Goal: Task Accomplishment & Management: Use online tool/utility

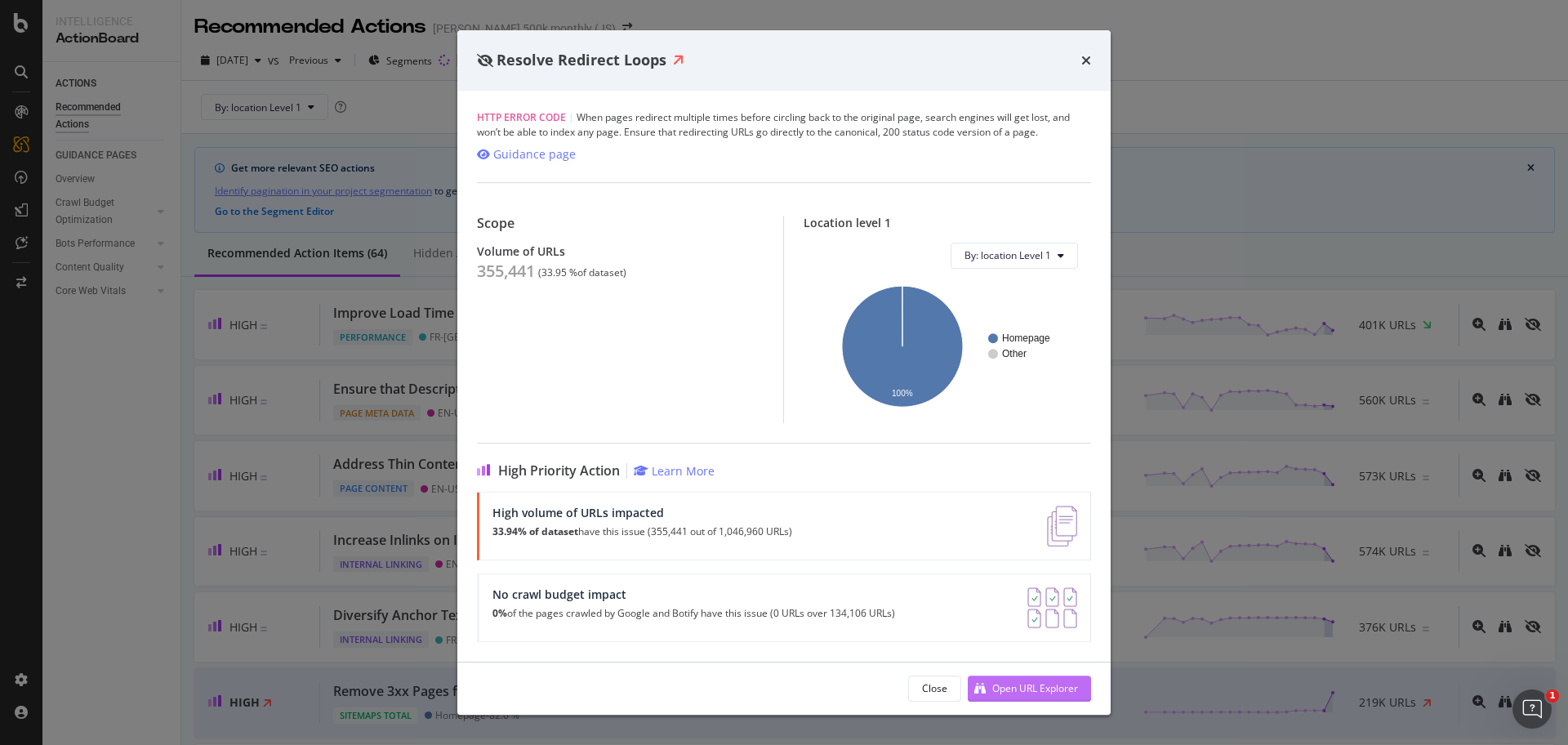
click at [1031, 691] on div "Open URL Explorer" at bounding box center [1035, 688] width 86 height 13
click at [1087, 60] on icon "times" at bounding box center [1085, 60] width 10 height 13
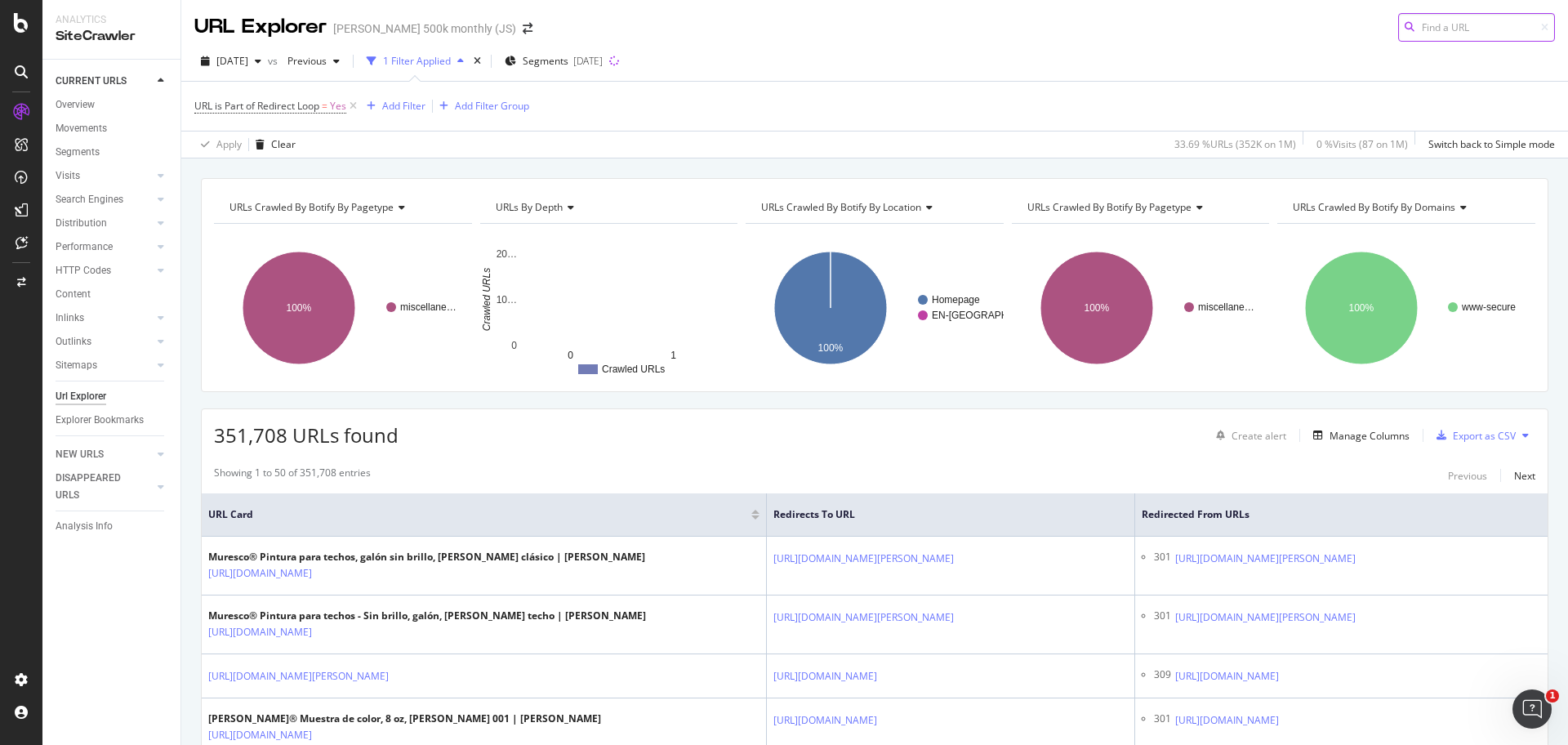
scroll to position [307, 0]
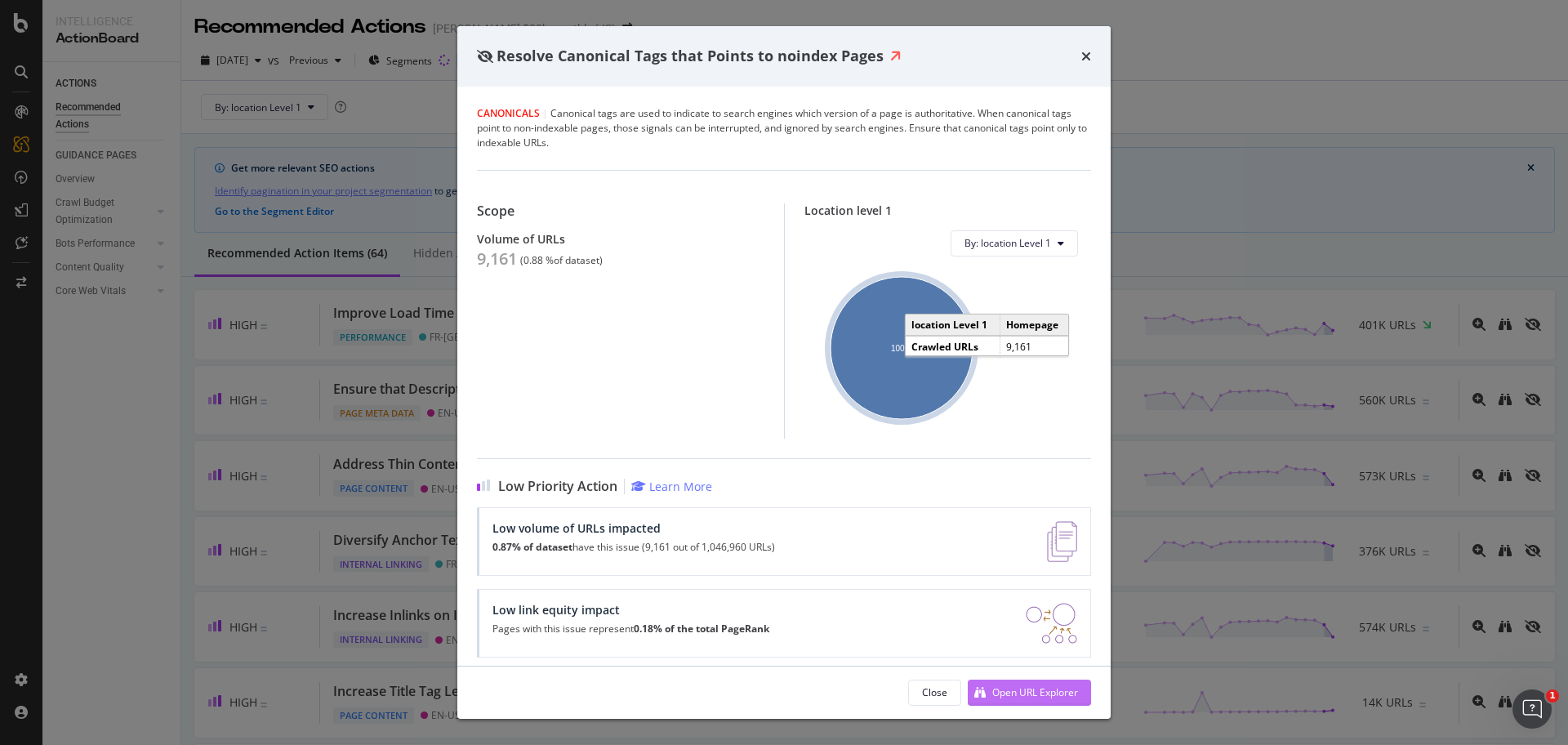
click at [1044, 595] on div "Open URL Explorer" at bounding box center [1035, 692] width 86 height 13
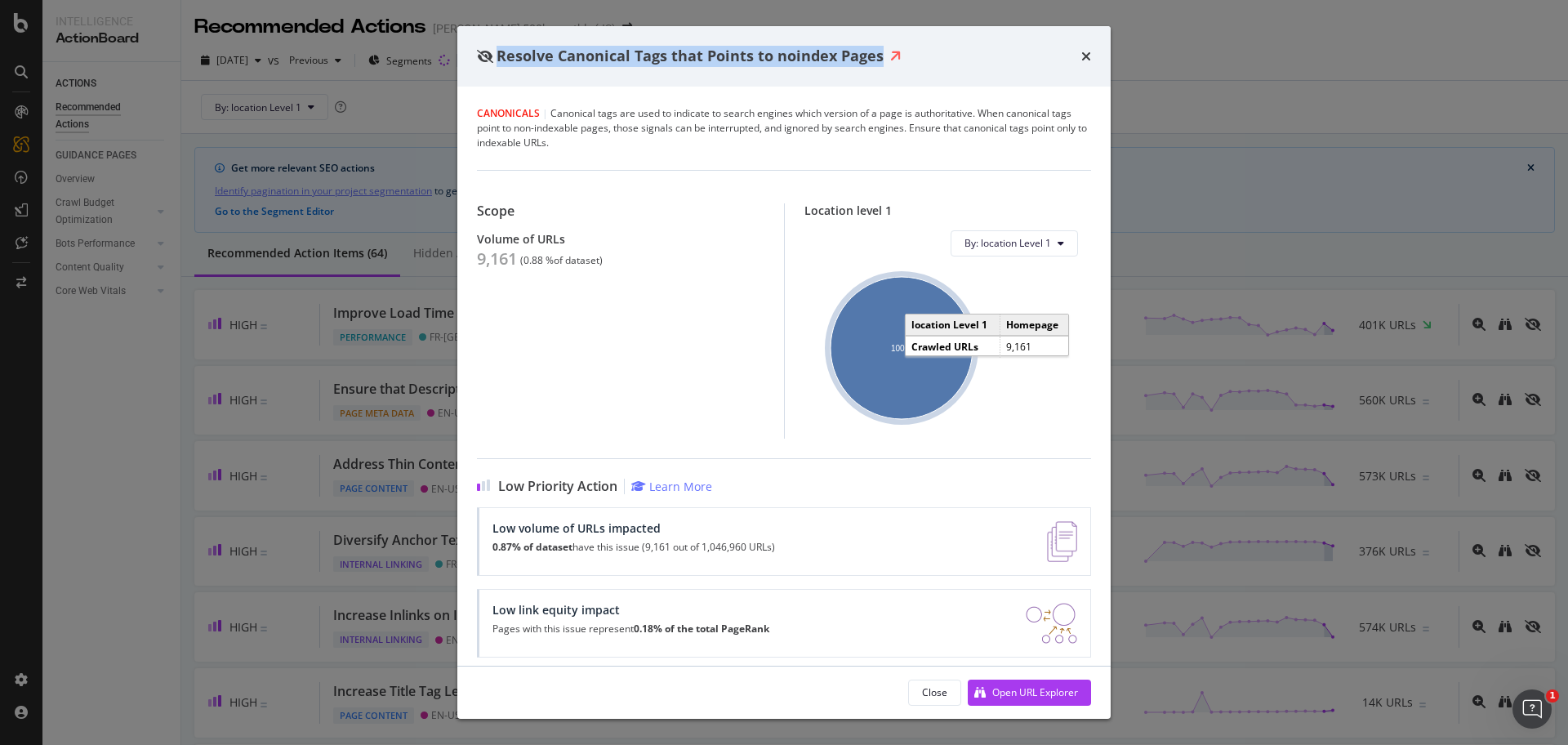
drag, startPoint x: 880, startPoint y: 58, endPoint x: 504, endPoint y: 63, distance: 376.0
click at [503, 62] on div "Resolve Canonical Tags that Points to noindex Pages" at bounding box center [689, 56] width 425 height 22
drag, startPoint x: 499, startPoint y: 59, endPoint x: 878, endPoint y: 60, distance: 379.0
click at [878, 60] on span "Resolve Canonical Tags that Points to noindex Pages" at bounding box center [690, 56] width 387 height 20
copy span "Resolve Canonical Tags that Points to noindex Pages"
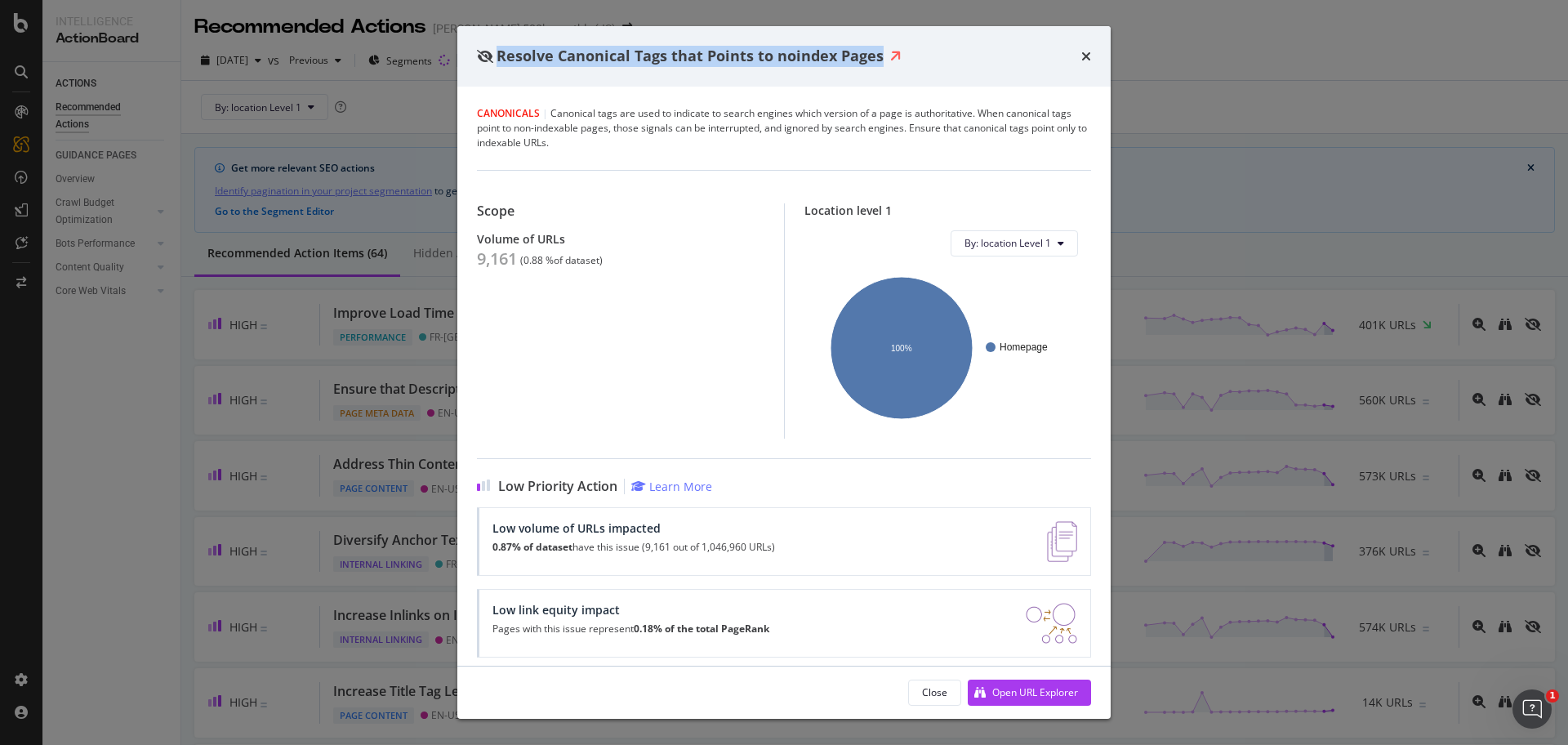
click at [717, 134] on div "Canonicals | Canonical tags are used to indicate to search engines which versio…" at bounding box center [783, 127] width 614 height 44
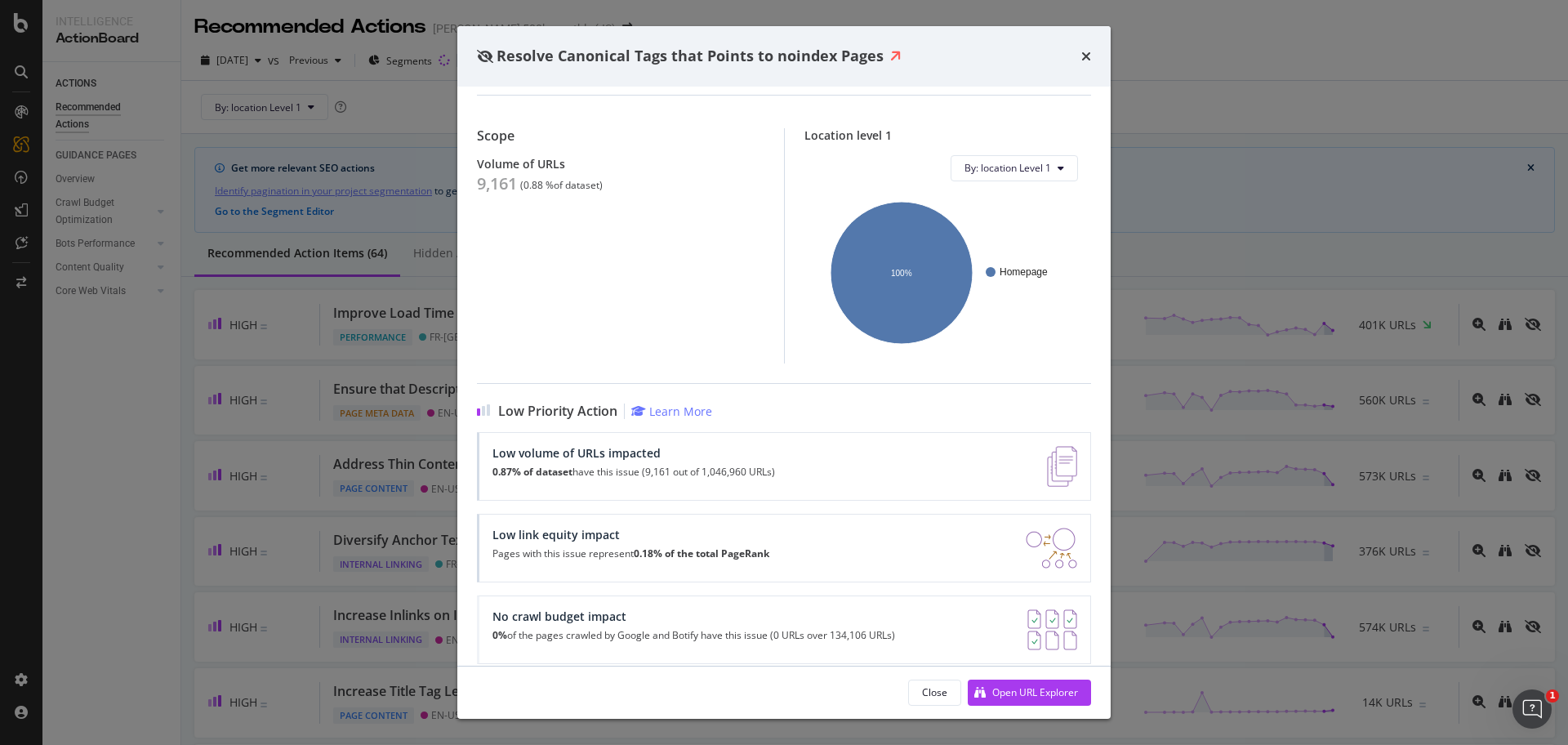
scroll to position [93, 0]
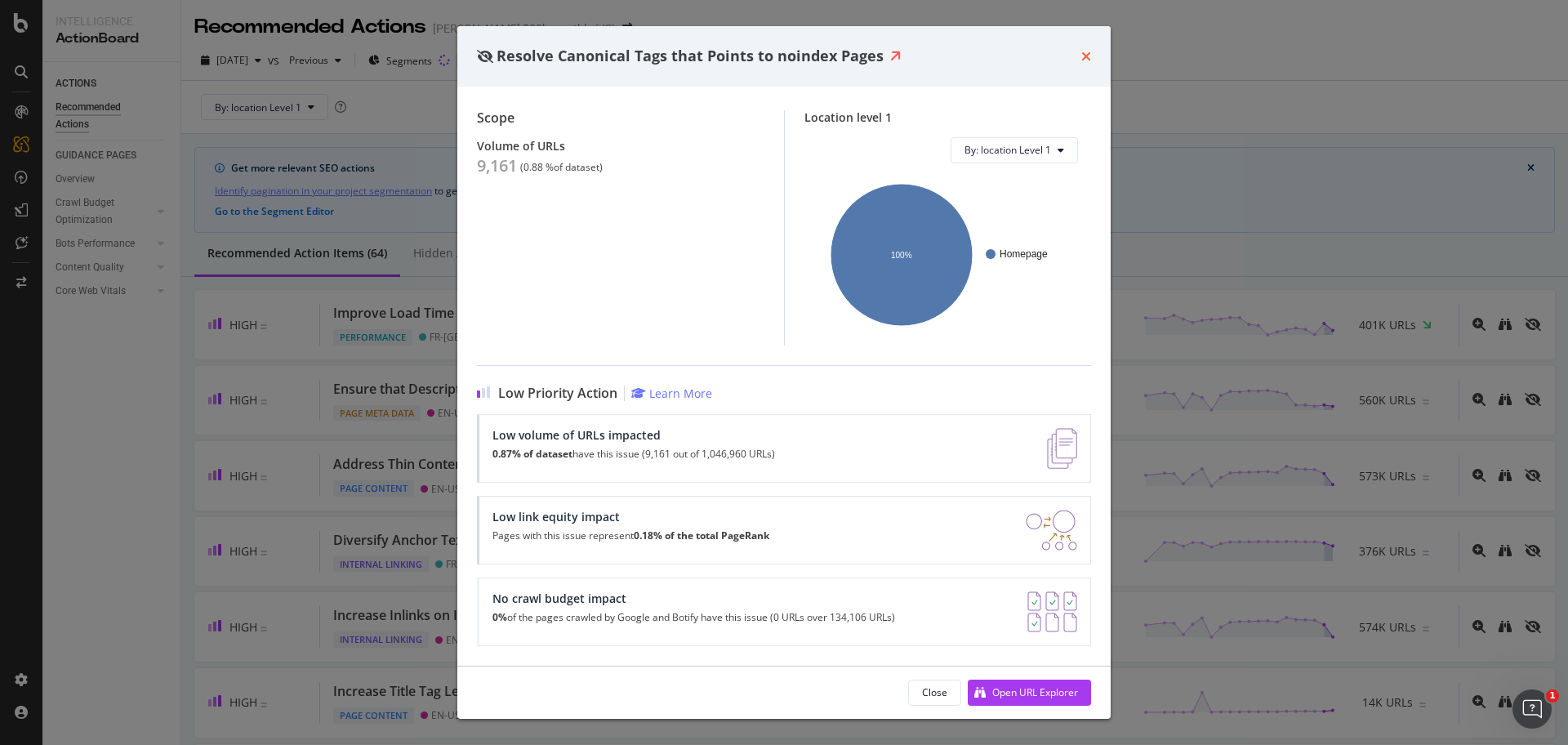
click at [1088, 56] on icon "times" at bounding box center [1085, 56] width 10 height 13
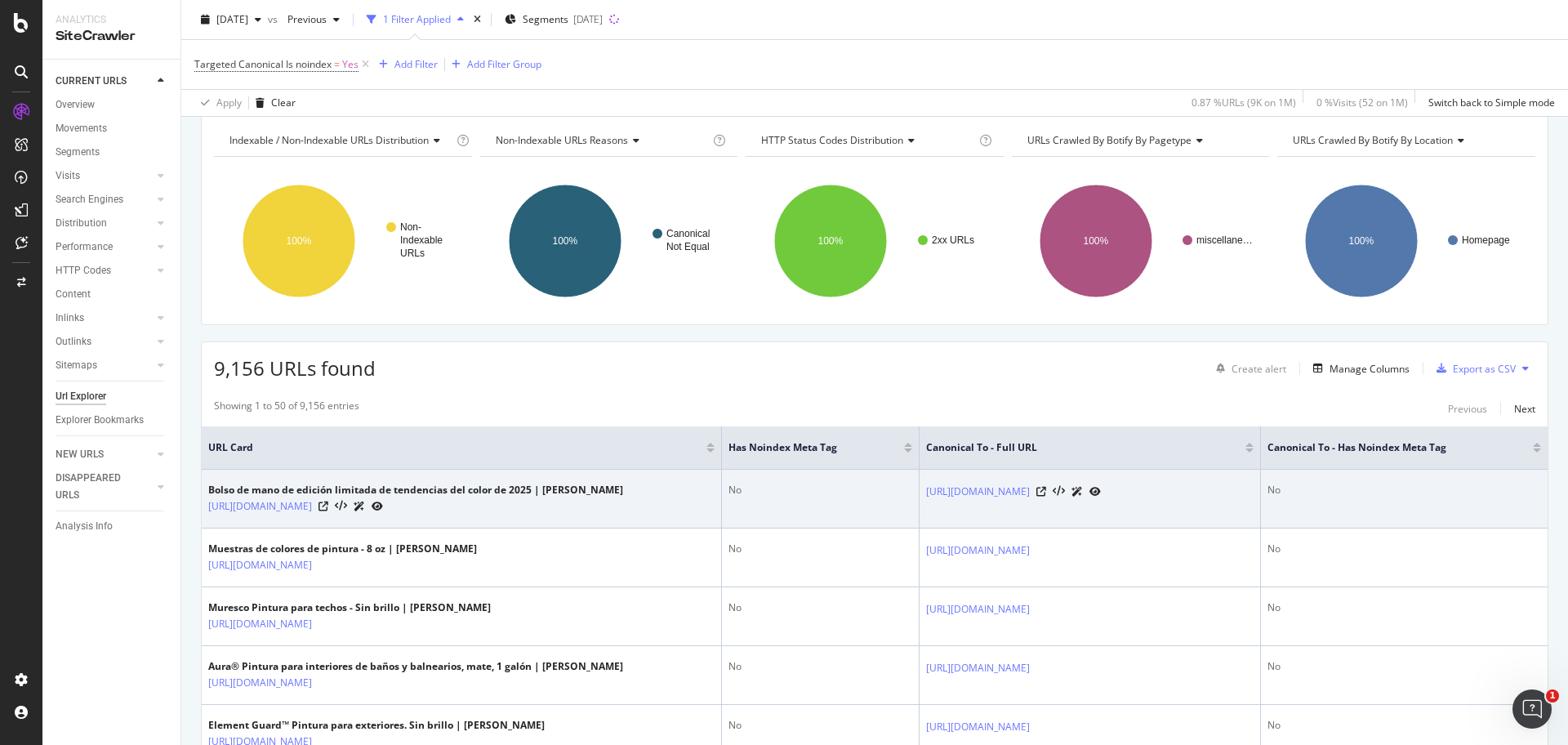
scroll to position [102, 0]
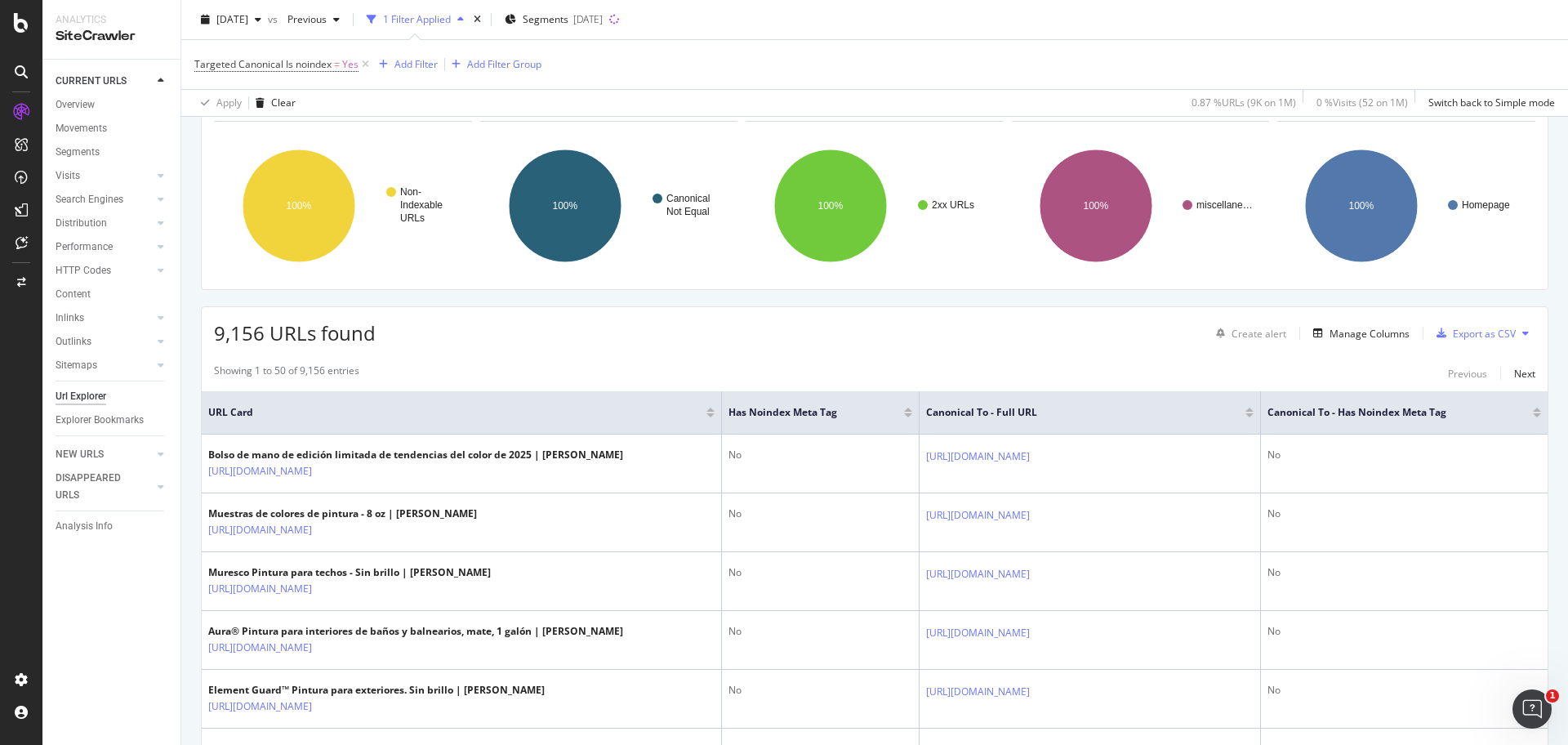
click at [1522, 332] on icon at bounding box center [1525, 333] width 6 height 10
click at [1525, 334] on div "9,156 URLs found Create alert Manage Columns Export as CSV" at bounding box center [874, 327] width 1346 height 40
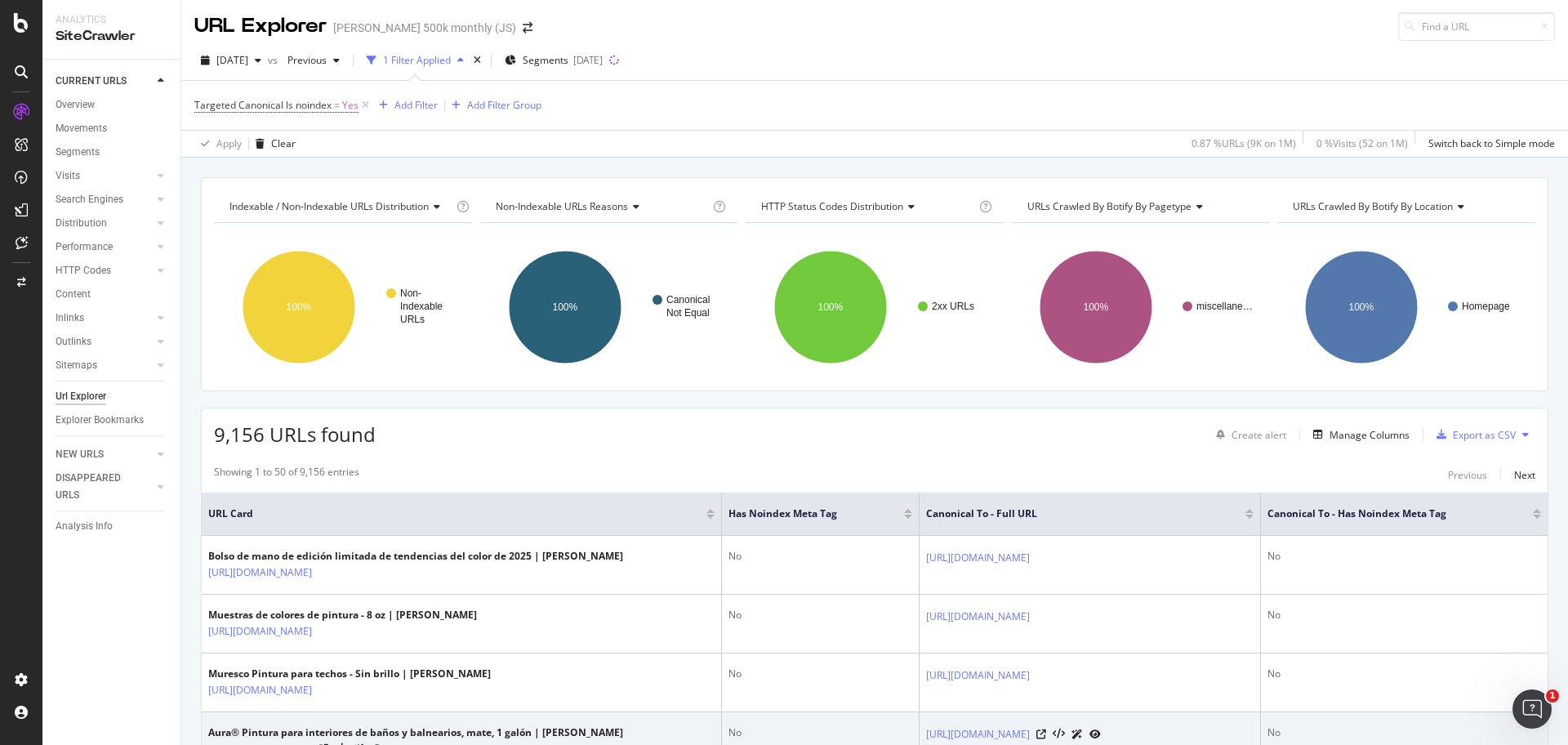
scroll to position [0, 0]
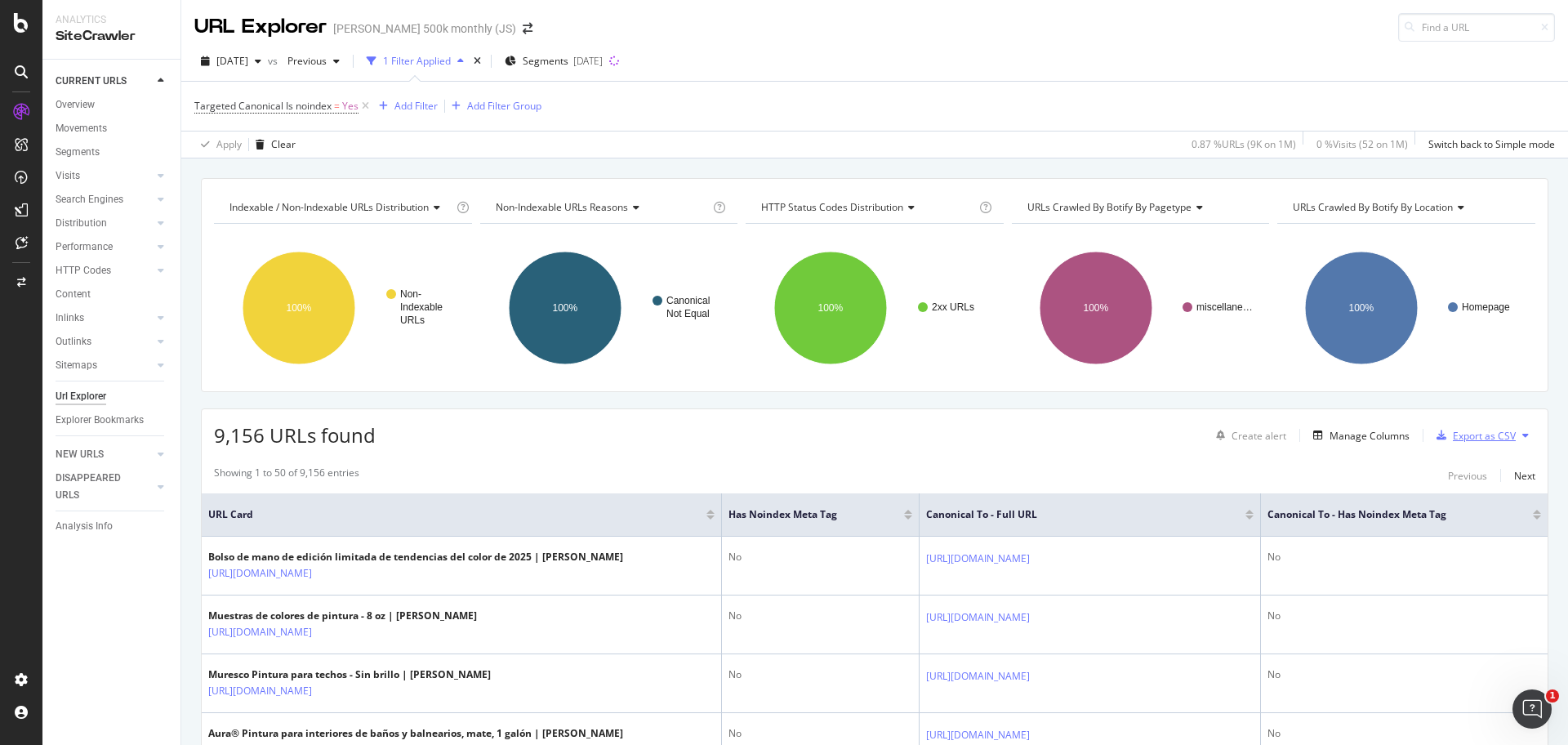
click at [1458, 437] on div "Export as CSV" at bounding box center [1484, 435] width 63 height 13
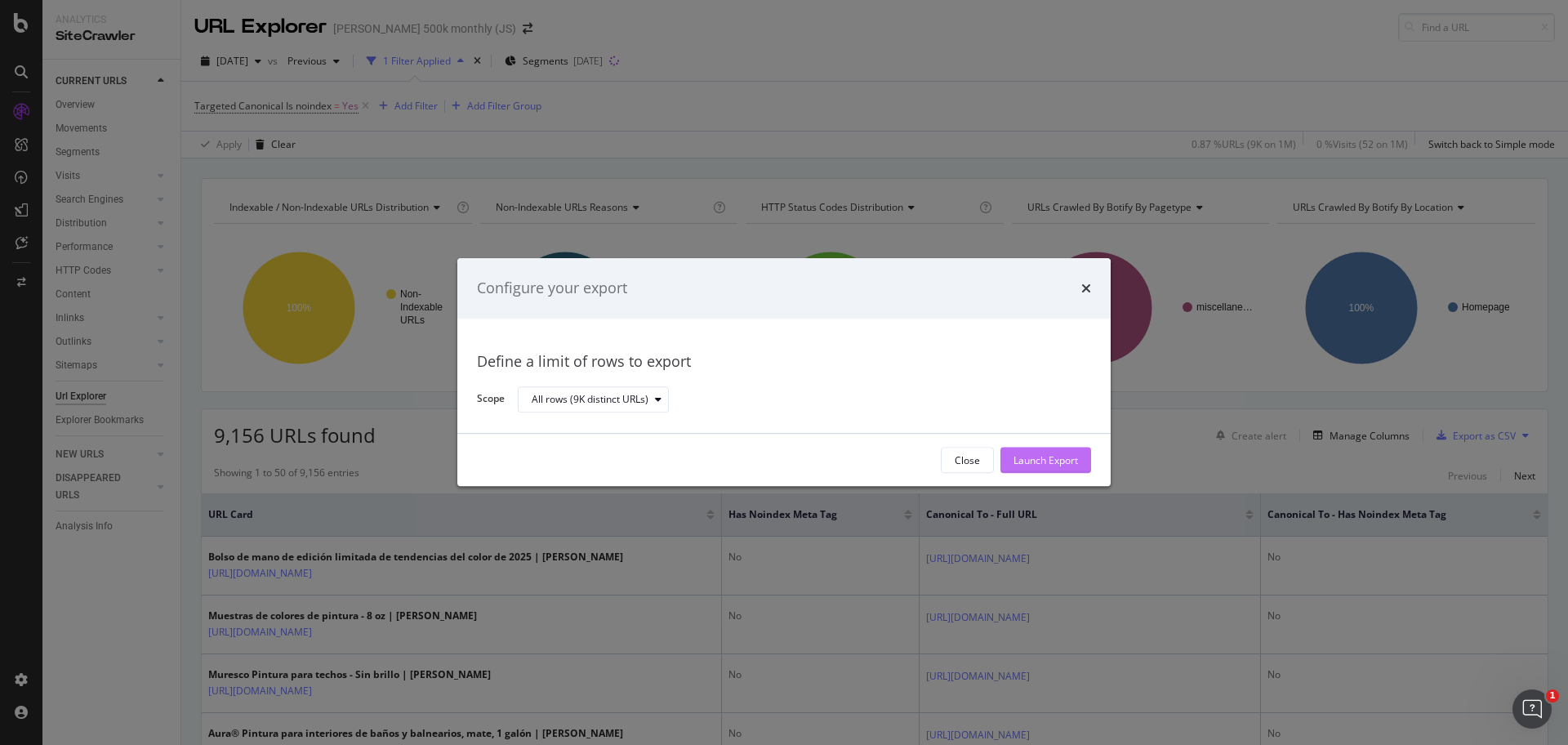
click at [1047, 457] on div "Launch Export" at bounding box center [1046, 460] width 65 height 13
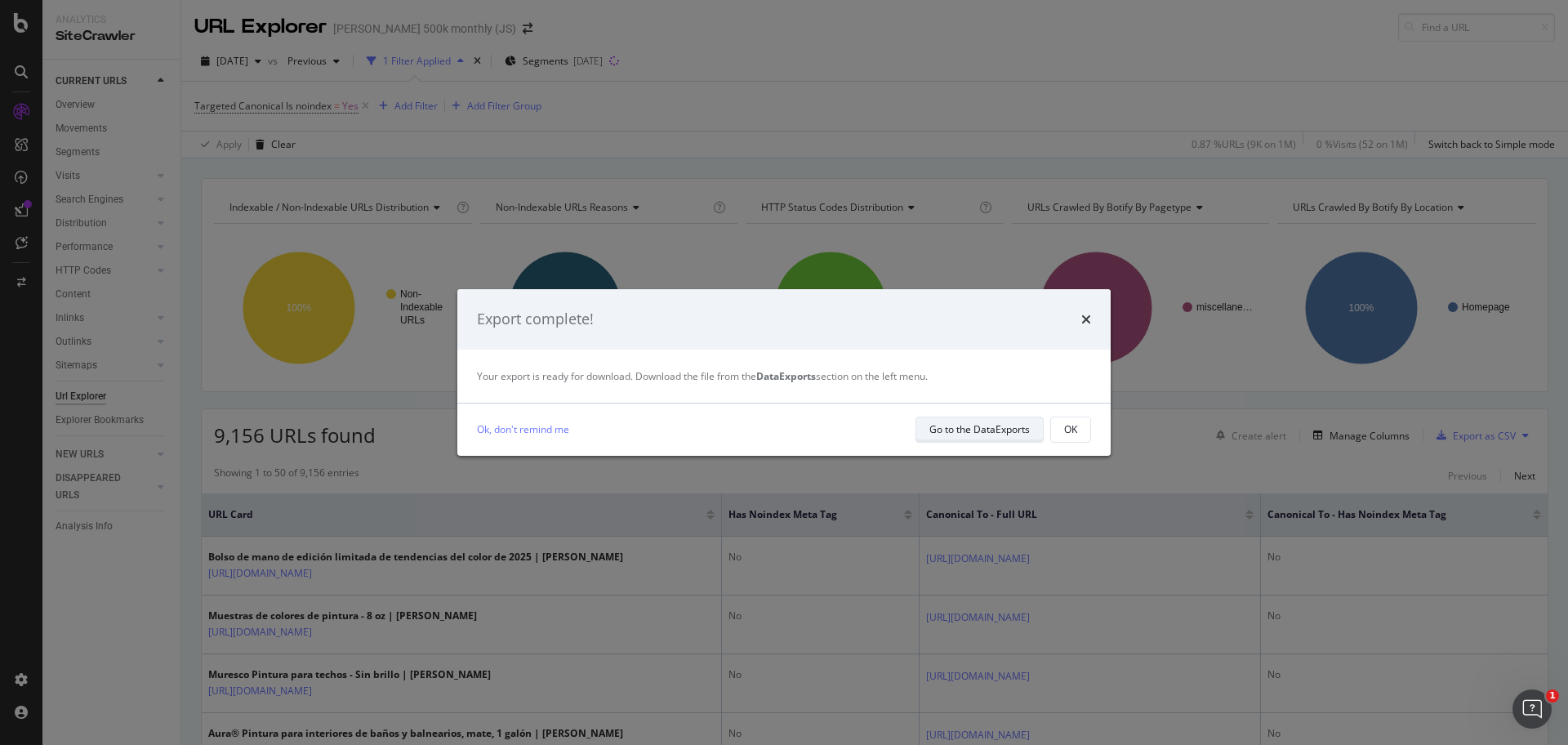
click at [999, 435] on div "Go to the DataExports" at bounding box center [979, 429] width 100 height 13
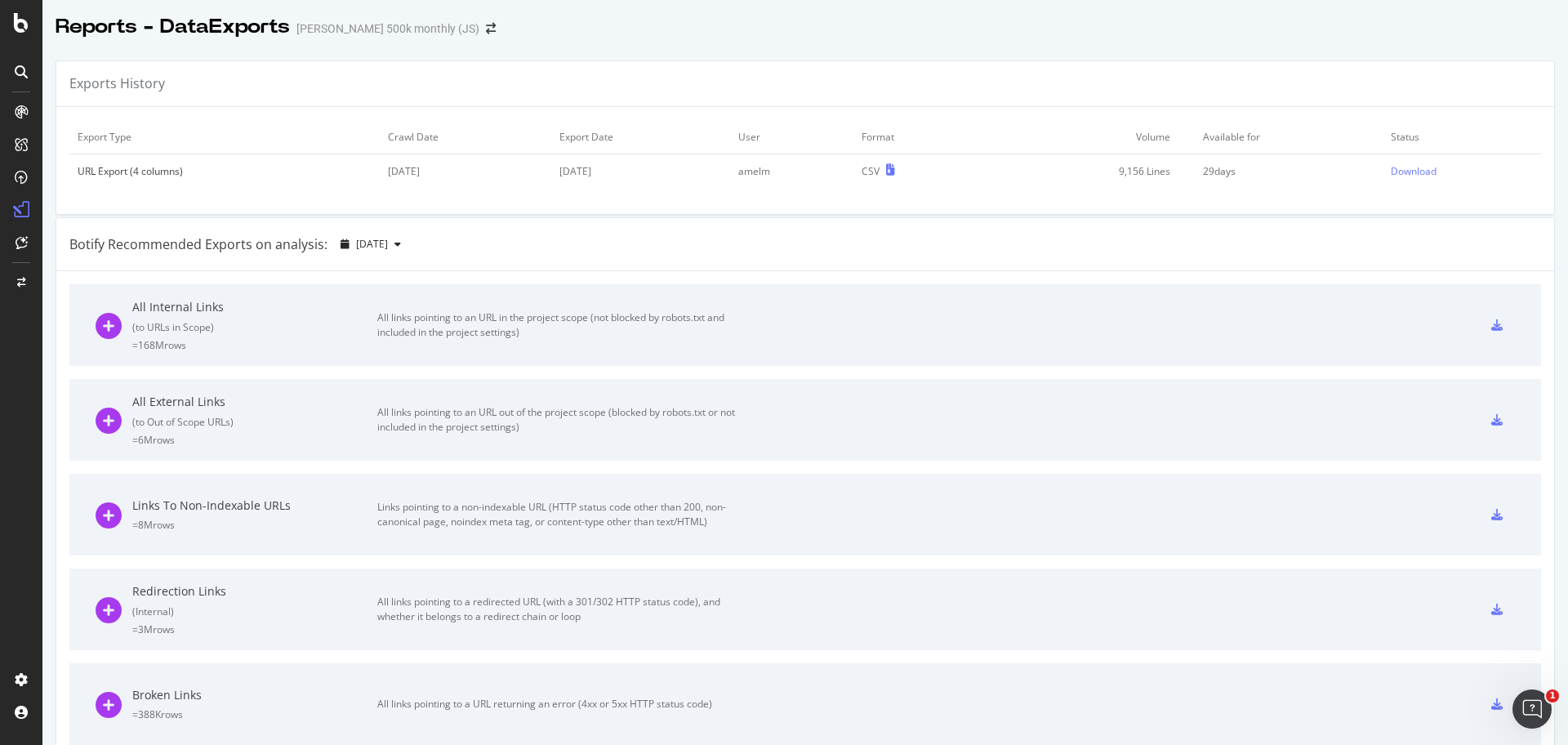
click at [641, 245] on div "Botify Recommended Exports on analysis: 2025 Sep. 6th" at bounding box center [805, 244] width 1497 height 53
click at [401, 247] on icon "button" at bounding box center [397, 244] width 6 height 10
click at [629, 257] on div "Botify Recommended Exports on analysis: 2025 Sep. 6th" at bounding box center [805, 244] width 1497 height 53
click at [1394, 173] on div "Download" at bounding box center [1413, 170] width 46 height 13
click at [743, 242] on div "Botify Recommended Exports on analysis: 2025 Sep. 6th" at bounding box center [805, 244] width 1497 height 53
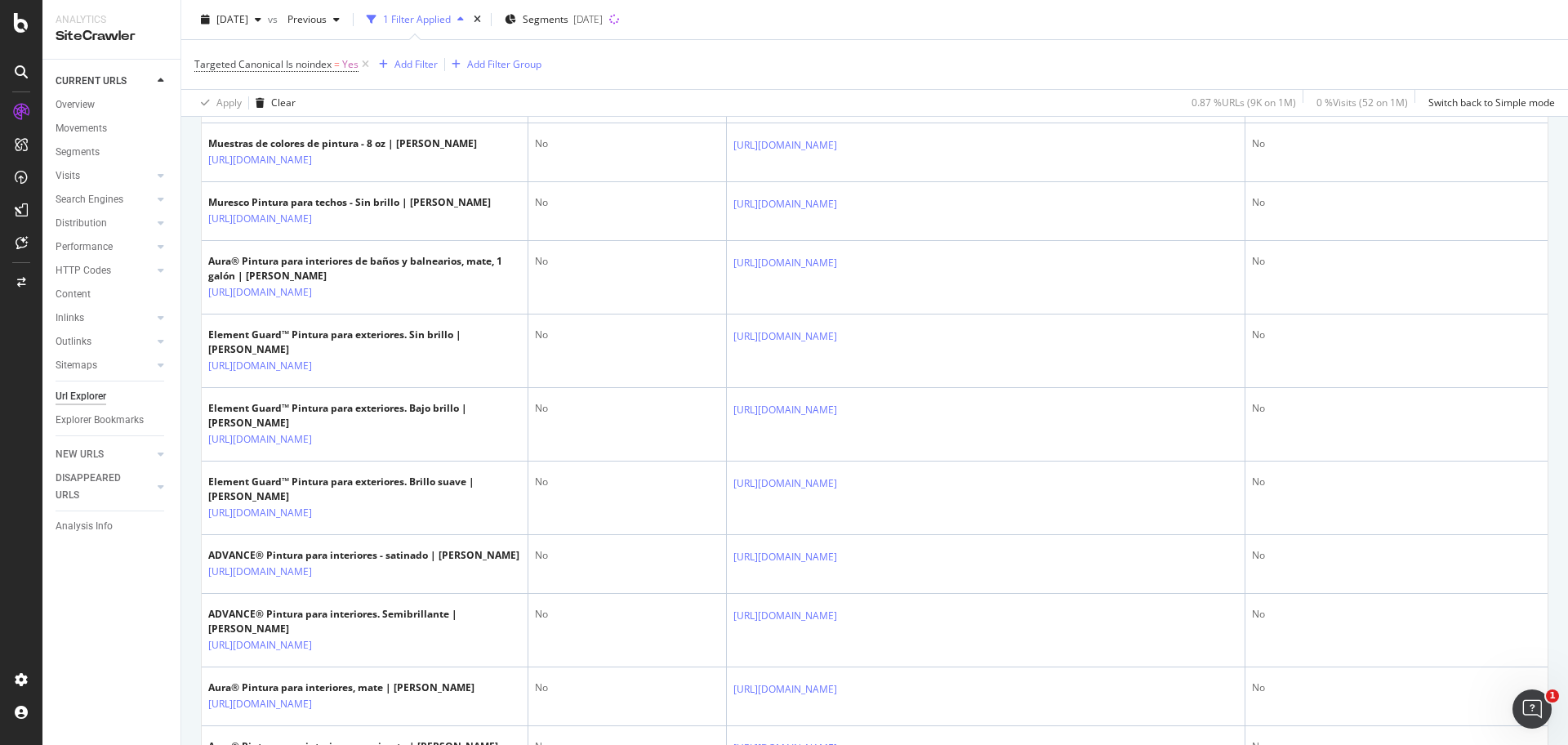
scroll to position [204, 0]
